Goal: Task Accomplishment & Management: Complete application form

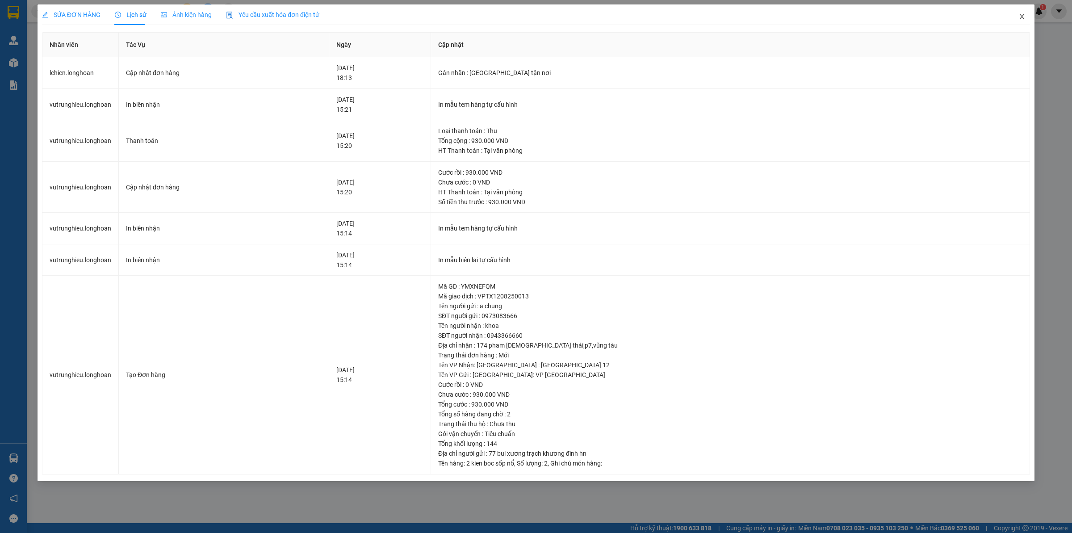
click at [1019, 14] on icon "close" at bounding box center [1021, 16] width 7 height 7
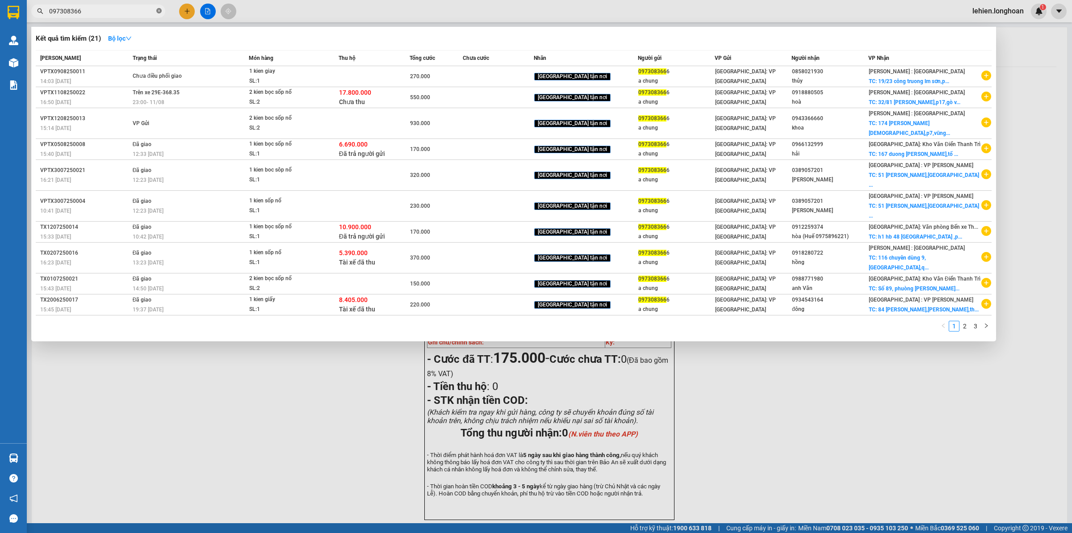
click at [157, 12] on icon "close-circle" at bounding box center [158, 10] width 5 height 5
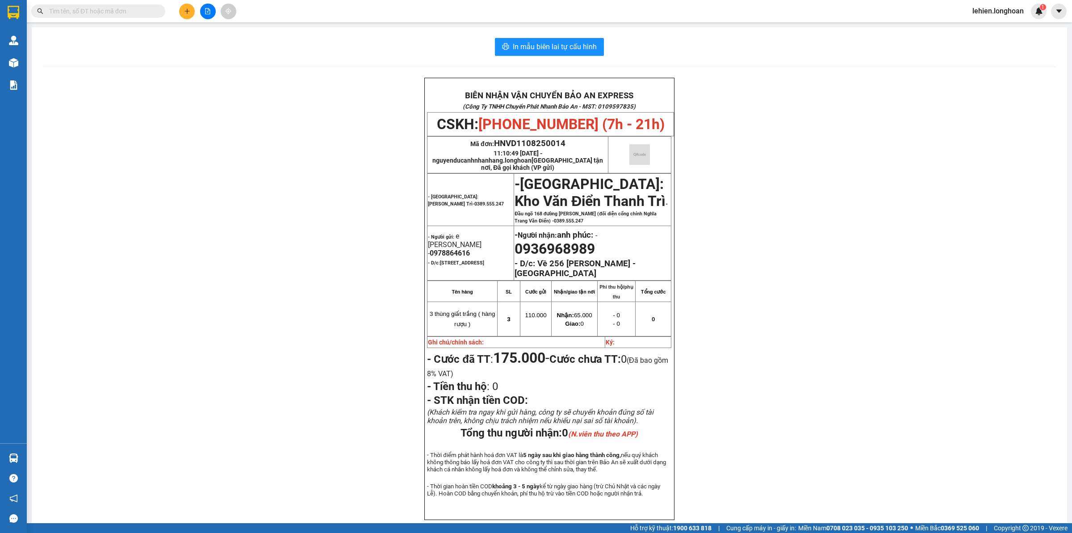
paste input "0978876891"
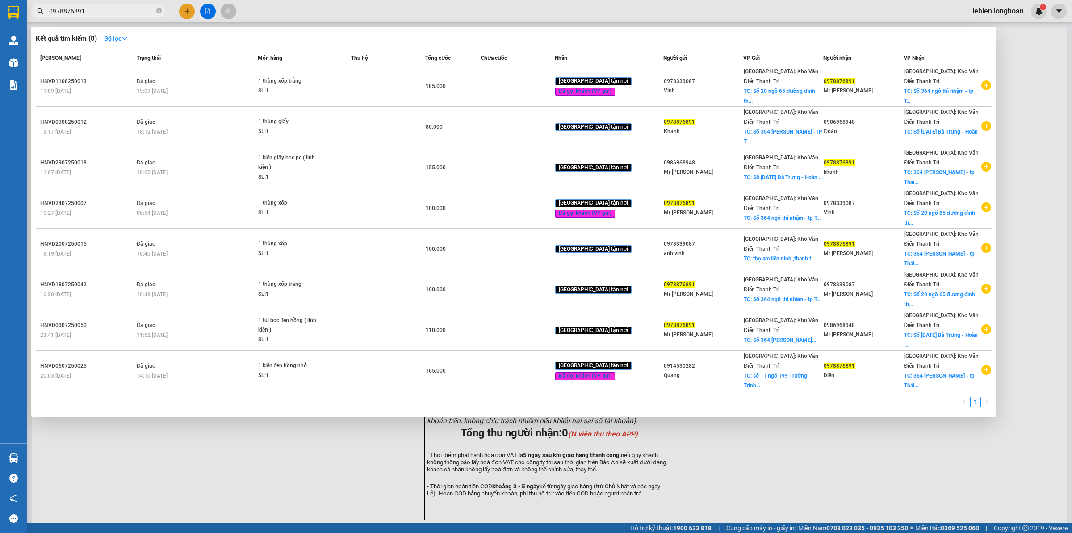
type input "0978876891"
click at [160, 15] on span at bounding box center [158, 11] width 5 height 8
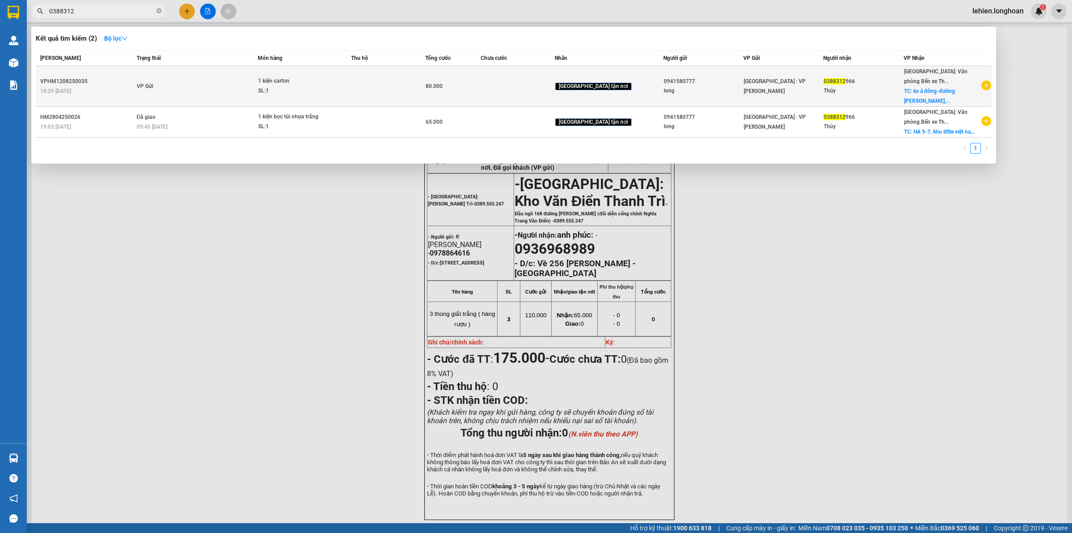
type input "0388312"
click at [242, 90] on td "VP Gửi" at bounding box center [195, 86] width 123 height 41
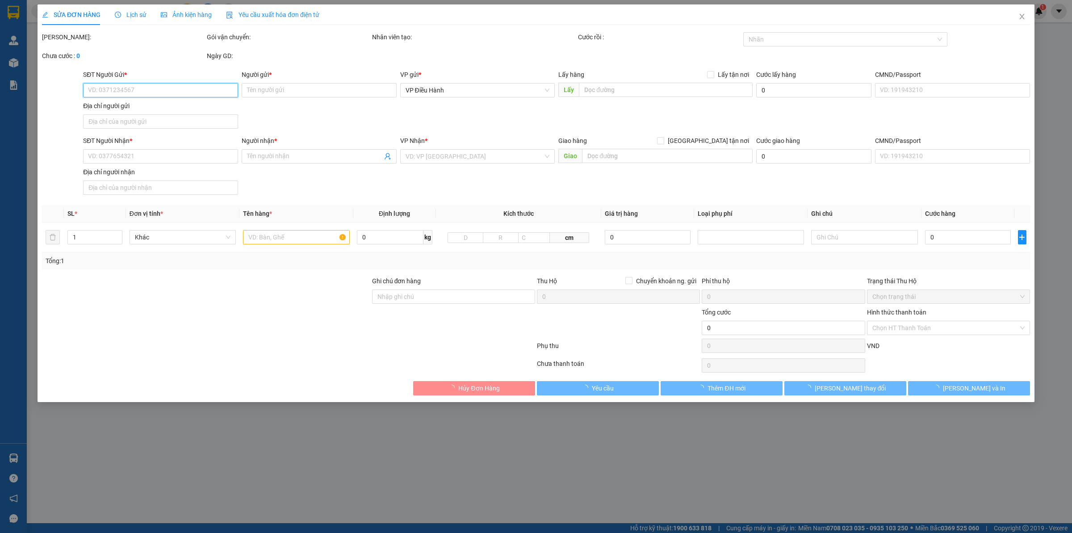
type input "0941580777"
type input "long"
type input "0388312966"
type input "Thúy"
checkbox input "true"
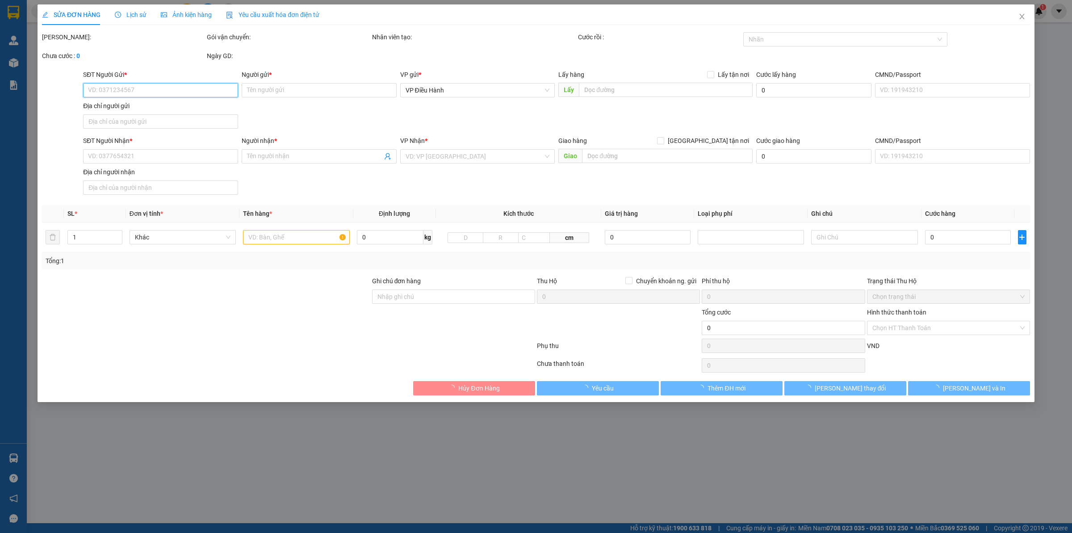
type input "ks á đông-đường [PERSON_NAME],bãi cháy,[GEOGRAPHIC_DATA],[GEOGRAPHIC_DATA]"
type input "80.000"
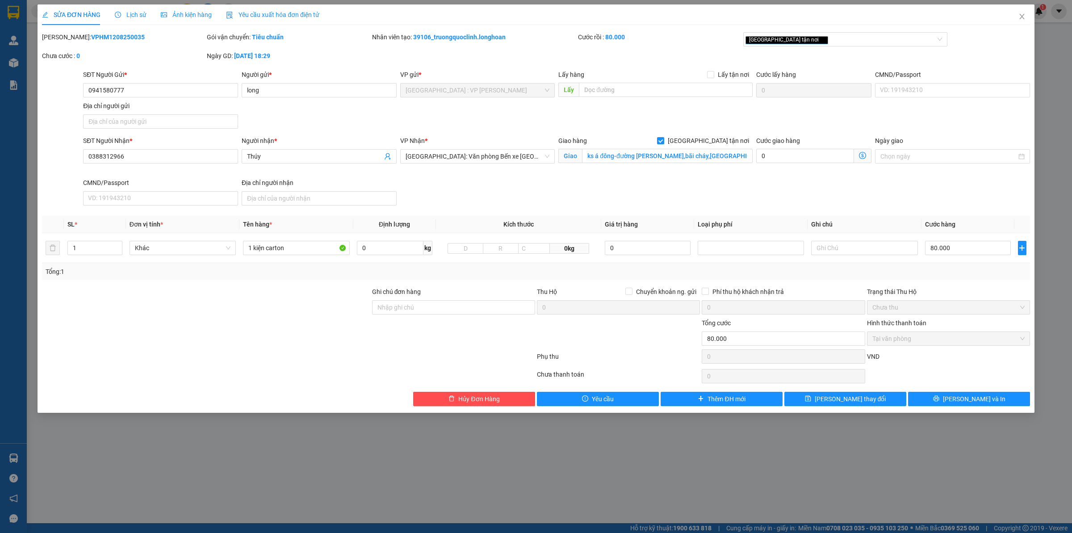
drag, startPoint x: 66, startPoint y: 38, endPoint x: 123, endPoint y: 37, distance: 57.6
click at [123, 37] on div "[PERSON_NAME]: VPHM1208250035" at bounding box center [123, 37] width 163 height 10
copy b "VPHM1208250035"
